Goal: Communication & Community: Answer question/provide support

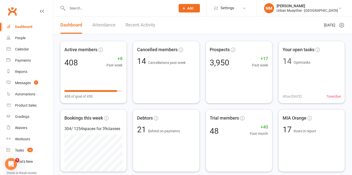
click at [107, 5] on input "text" at bounding box center [119, 8] width 106 height 7
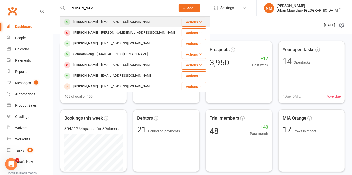
type input "sai wong"
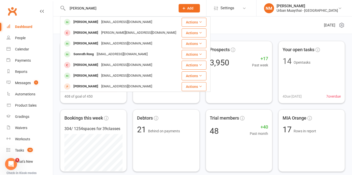
click at [113, 24] on div "sai_arch@hotmail.com" at bounding box center [127, 22] width 54 height 7
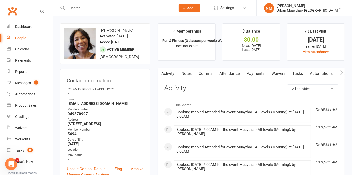
click at [208, 73] on link "Comms" at bounding box center [205, 74] width 21 height 12
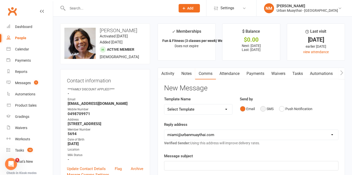
click at [266, 111] on button "SMS" at bounding box center [267, 109] width 14 height 10
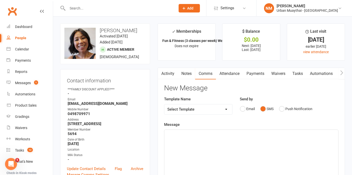
drag, startPoint x: 210, startPoint y: 144, endPoint x: 212, endPoint y: 133, distance: 11.4
click at [209, 139] on div "﻿" at bounding box center [251, 167] width 174 height 75
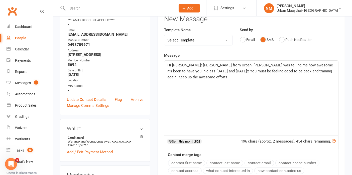
scroll to position [167, 0]
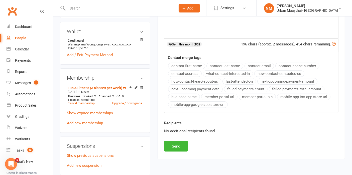
click at [178, 139] on div "Recipients No additional recipients found." at bounding box center [251, 130] width 182 height 21
click at [174, 141] on button "Send" at bounding box center [176, 146] width 24 height 11
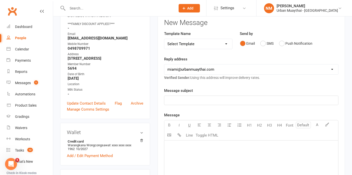
scroll to position [0, 0]
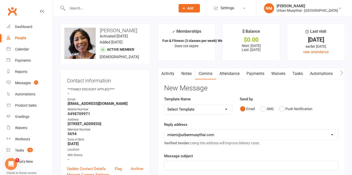
click at [94, 6] on input "text" at bounding box center [119, 8] width 106 height 7
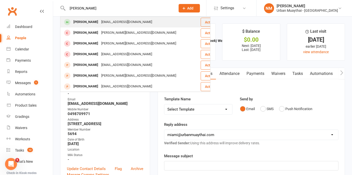
type input "kim talbot"
click at [100, 25] on div "Kimandbigg@outlook.com" at bounding box center [127, 22] width 54 height 7
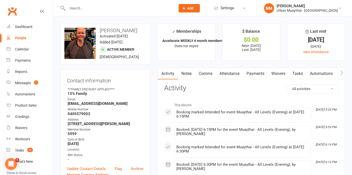
click at [109, 9] on input "text" at bounding box center [119, 8] width 106 height 7
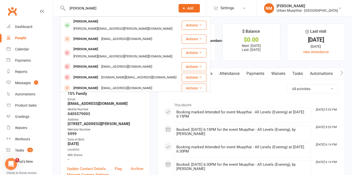
type input "craig anderson"
click at [111, 25] on div "Craig.anderson@live.co.uk" at bounding box center [123, 28] width 102 height 7
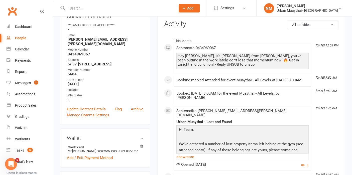
scroll to position [56, 0]
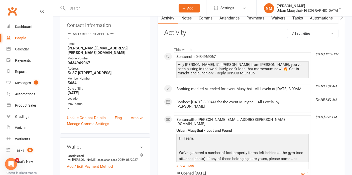
click at [118, 5] on input "text" at bounding box center [119, 8] width 106 height 7
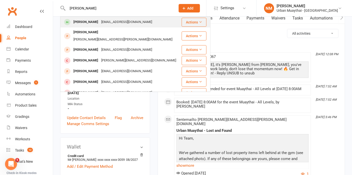
type input "jack addison"
click at [120, 19] on div "jackaddison23@gmail.com" at bounding box center [127, 22] width 54 height 7
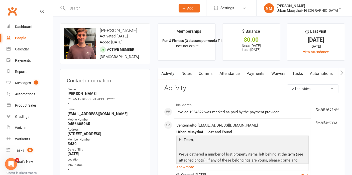
click at [207, 76] on link "Comms" at bounding box center [205, 74] width 21 height 12
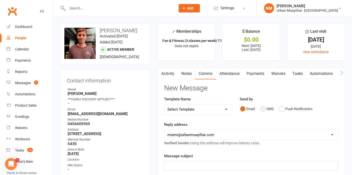
click at [269, 107] on button "SMS" at bounding box center [267, 109] width 14 height 10
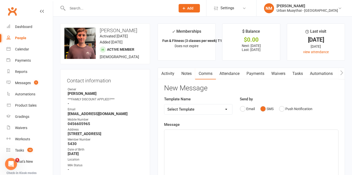
click at [206, 139] on div "﻿" at bounding box center [251, 167] width 174 height 75
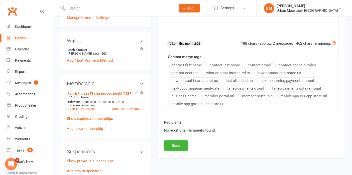
scroll to position [194, 0]
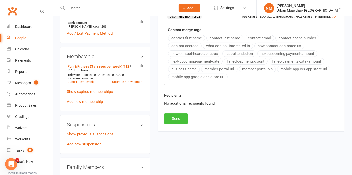
click at [176, 116] on button "Send" at bounding box center [176, 119] width 24 height 11
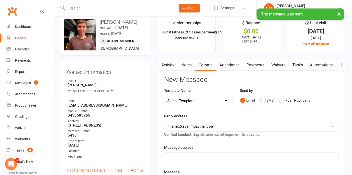
scroll to position [0, 0]
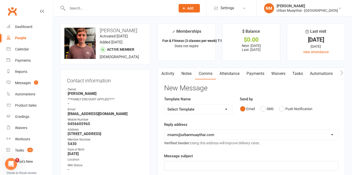
click at [112, 9] on input "text" at bounding box center [119, 8] width 106 height 7
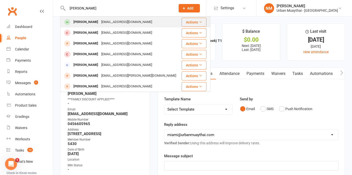
type input "shane lew"
click at [113, 23] on div "shanelewis2323@gmail.com" at bounding box center [127, 22] width 54 height 7
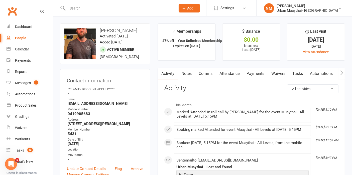
click at [206, 71] on link "Comms" at bounding box center [205, 74] width 21 height 12
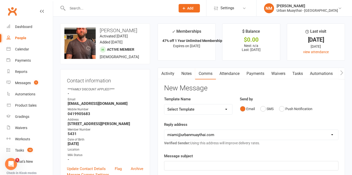
click at [328, 108] on div "Email SMS Push Notification" at bounding box center [289, 109] width 99 height 10
click at [265, 107] on button "SMS" at bounding box center [267, 109] width 14 height 10
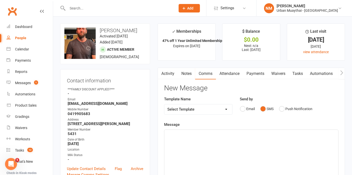
click at [214, 141] on div "﻿" at bounding box center [251, 167] width 174 height 75
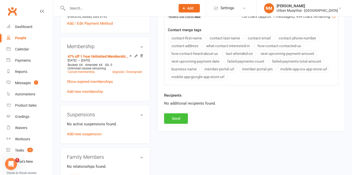
click at [181, 119] on button "Send" at bounding box center [176, 119] width 24 height 11
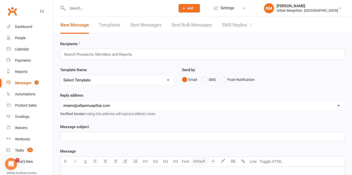
click at [229, 20] on link "SMS Replies 1" at bounding box center [237, 25] width 30 height 17
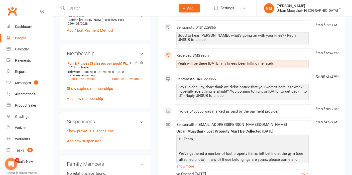
scroll to position [222, 0]
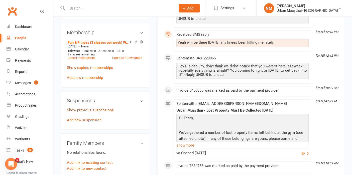
click at [89, 108] on link "Show previous suspensions" at bounding box center [90, 110] width 47 height 5
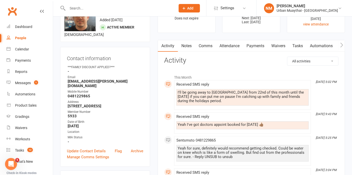
scroll to position [28, 0]
click at [211, 49] on link "Comms" at bounding box center [205, 46] width 21 height 12
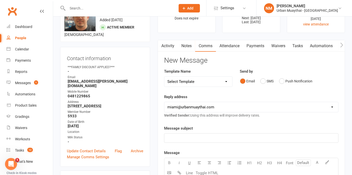
click at [231, 44] on link "Attendance" at bounding box center [229, 46] width 27 height 12
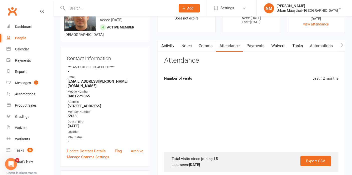
click at [255, 49] on link "Payments" at bounding box center [255, 46] width 25 height 12
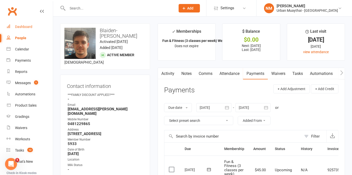
click at [21, 28] on div "Dashboard" at bounding box center [23, 27] width 17 height 4
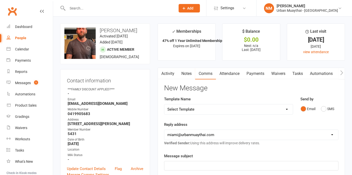
click at [86, 9] on input "text" at bounding box center [119, 8] width 106 height 7
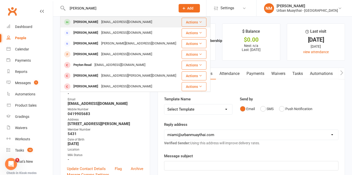
type input "[PERSON_NAME]"
click at [89, 23] on div "[PERSON_NAME]" at bounding box center [86, 22] width 28 height 7
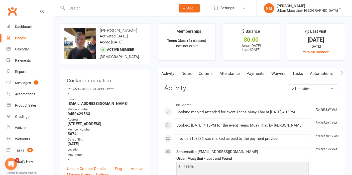
click at [203, 75] on link "Comms" at bounding box center [205, 74] width 21 height 12
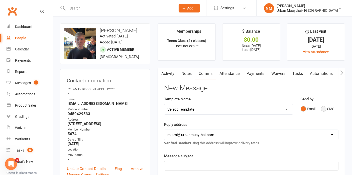
click at [323, 108] on button "SMS" at bounding box center [328, 109] width 14 height 10
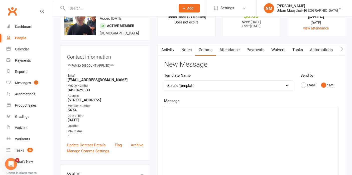
scroll to position [56, 0]
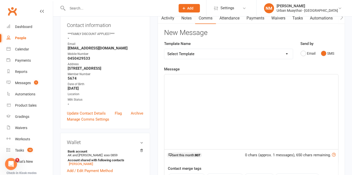
click at [210, 93] on div "﻿" at bounding box center [251, 112] width 174 height 75
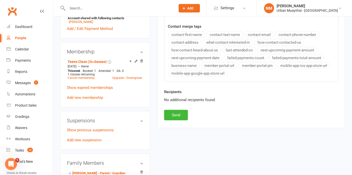
scroll to position [222, 0]
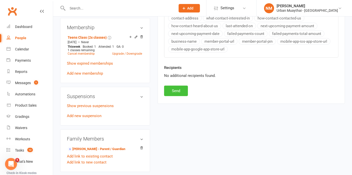
click at [173, 91] on button "Send" at bounding box center [176, 91] width 24 height 11
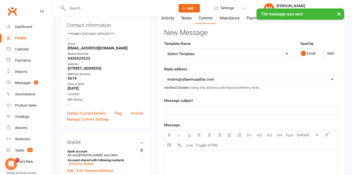
scroll to position [0, 0]
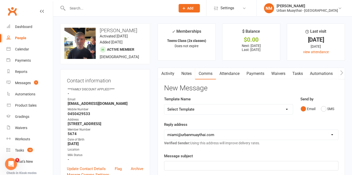
click at [109, 8] on input "text" at bounding box center [119, 8] width 106 height 7
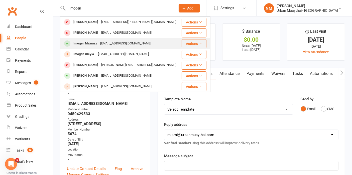
type input "imogen"
click at [108, 41] on div "cmajnusz4221@gmail.com" at bounding box center [126, 43] width 54 height 7
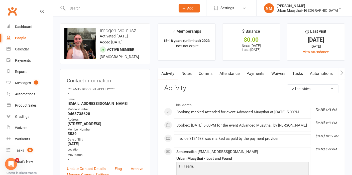
click at [205, 73] on link "Comms" at bounding box center [205, 74] width 21 height 12
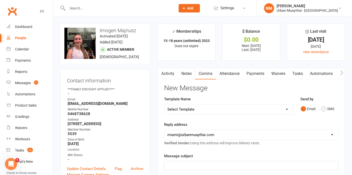
click at [323, 105] on button "SMS" at bounding box center [328, 109] width 14 height 10
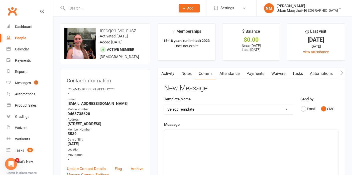
click at [179, 144] on div "﻿" at bounding box center [251, 167] width 174 height 75
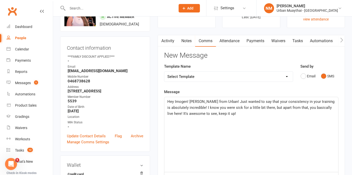
scroll to position [28, 0]
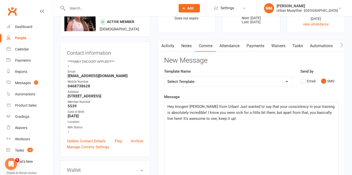
click at [242, 123] on div "Hey Imogen! Nick from Urban! Just wanted to say that your consistency in your t…" at bounding box center [251, 139] width 174 height 75
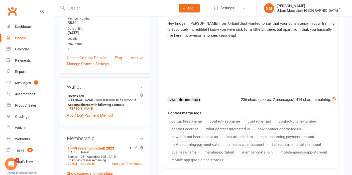
scroll to position [194, 0]
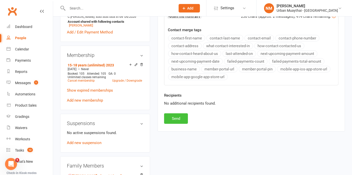
click at [175, 114] on button "Send" at bounding box center [176, 119] width 24 height 11
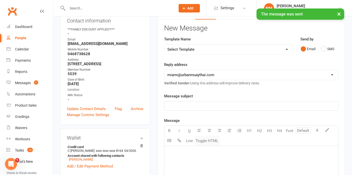
scroll to position [0, 0]
